Goal: Transaction & Acquisition: Purchase product/service

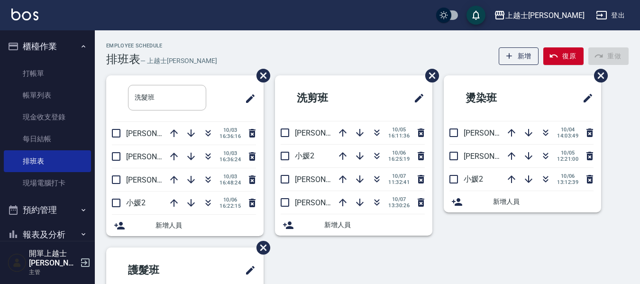
click at [31, 59] on ul "打帳單 帳單列表 現金收支登錄 每日結帳 排班表 現場電腦打卡" at bounding box center [47, 128] width 87 height 139
click at [34, 66] on link "打帳單" at bounding box center [47, 74] width 87 height 22
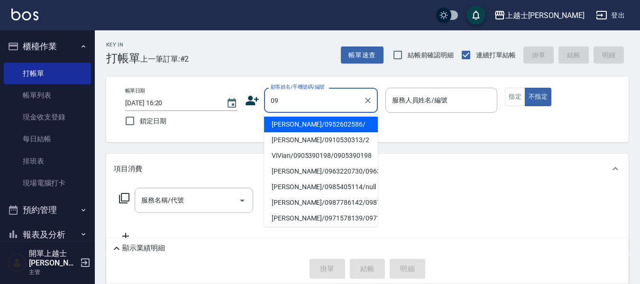
type input "[PERSON_NAME]/0952602586/"
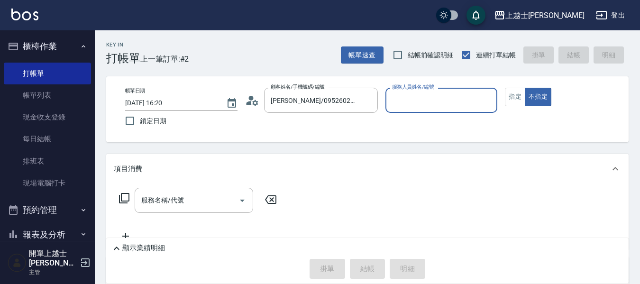
type input "[PERSON_NAME]-12"
click at [525, 88] on button "不指定" at bounding box center [538, 97] width 27 height 18
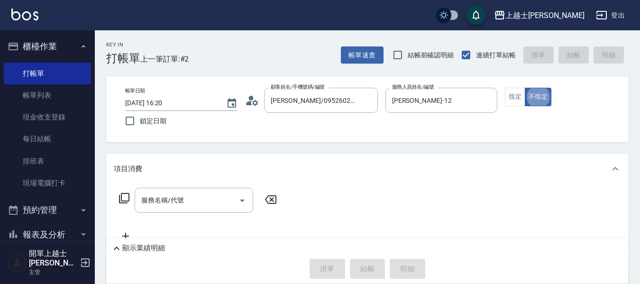
type button "false"
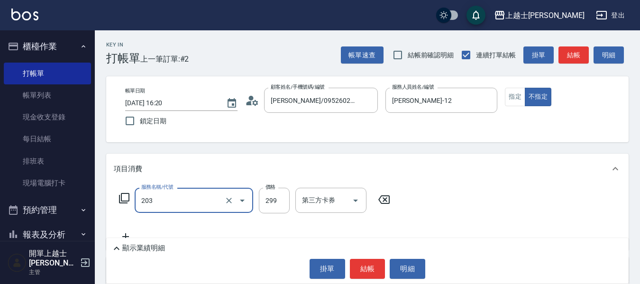
type input "B級洗+剪(203)"
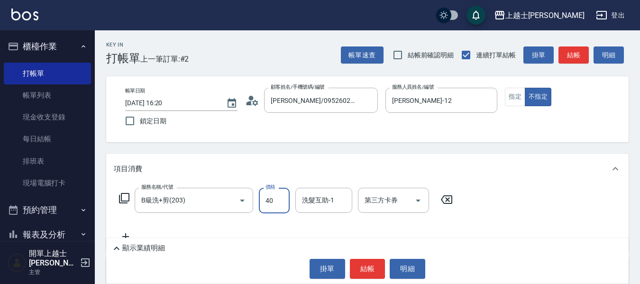
type input "400"
